Goal: Check status: Check status

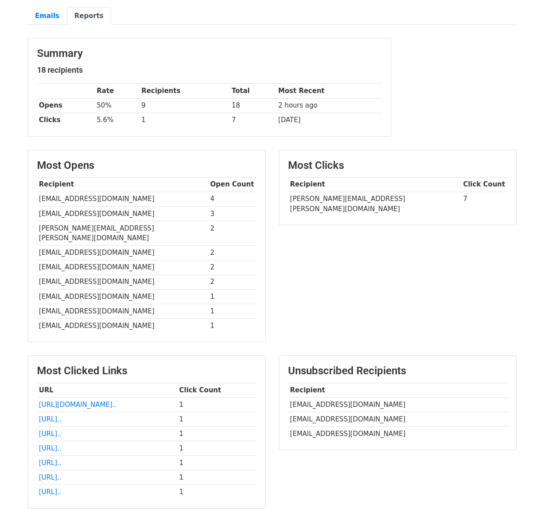
scroll to position [85, 0]
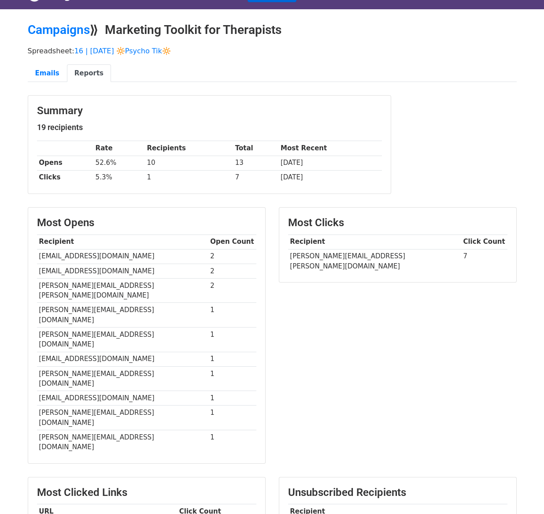
scroll to position [18, 0]
